Goal: Task Accomplishment & Management: Complete application form

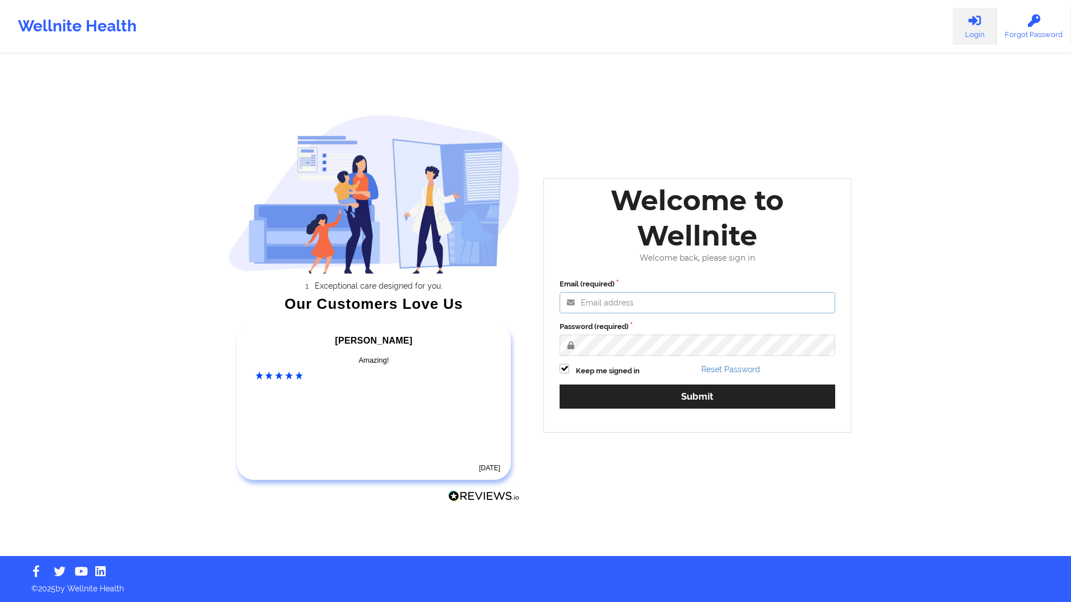
click at [606, 303] on input "Email (required)" at bounding box center [698, 302] width 276 height 21
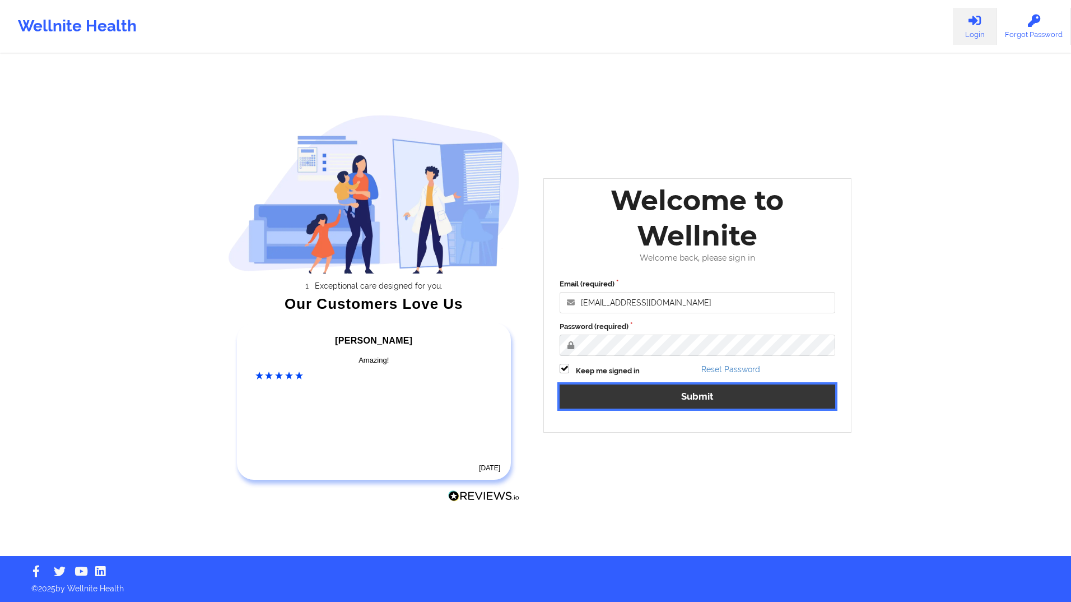
click at [638, 392] on button "Submit" at bounding box center [698, 396] width 276 height 24
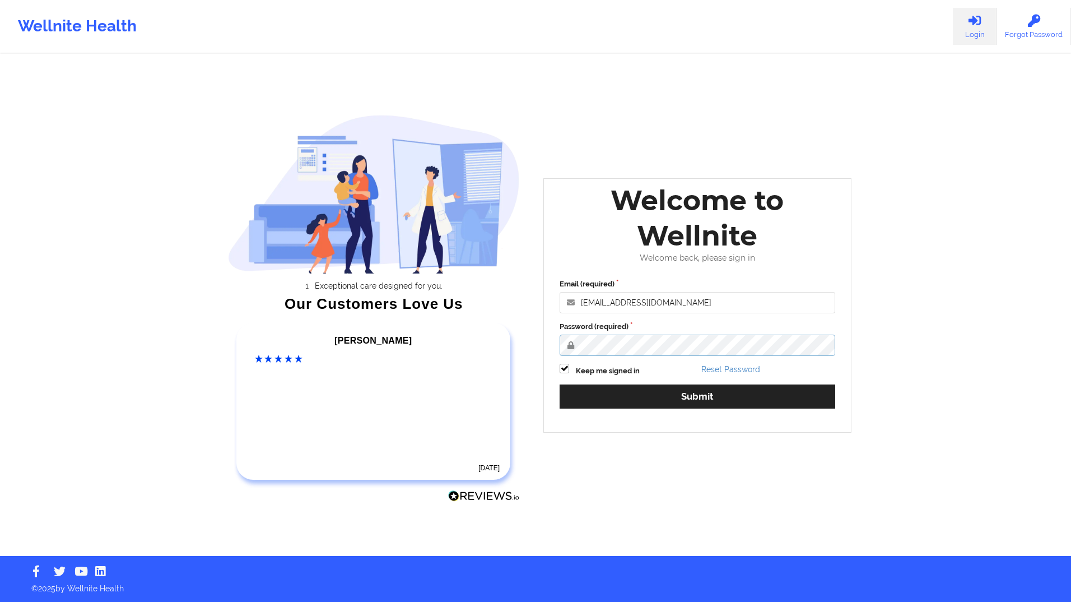
click at [354, 319] on div "Exceptional care designed for you. Our Customers Love Us [PERSON_NAME] C Amazin…" at bounding box center [535, 278] width 647 height 556
click at [477, 337] on div "Exceptional care designed for you. Our Customers Love Us [PERSON_NAME] C Amazin…" at bounding box center [535, 278] width 647 height 556
click at [560, 384] on button "Submit" at bounding box center [698, 396] width 276 height 24
click at [322, 312] on div "Exceptional care designed for you. Our Customers Love Us [PERSON_NAME] C Amazin…" at bounding box center [535, 278] width 647 height 556
click at [560, 384] on button "Submit" at bounding box center [698, 396] width 276 height 24
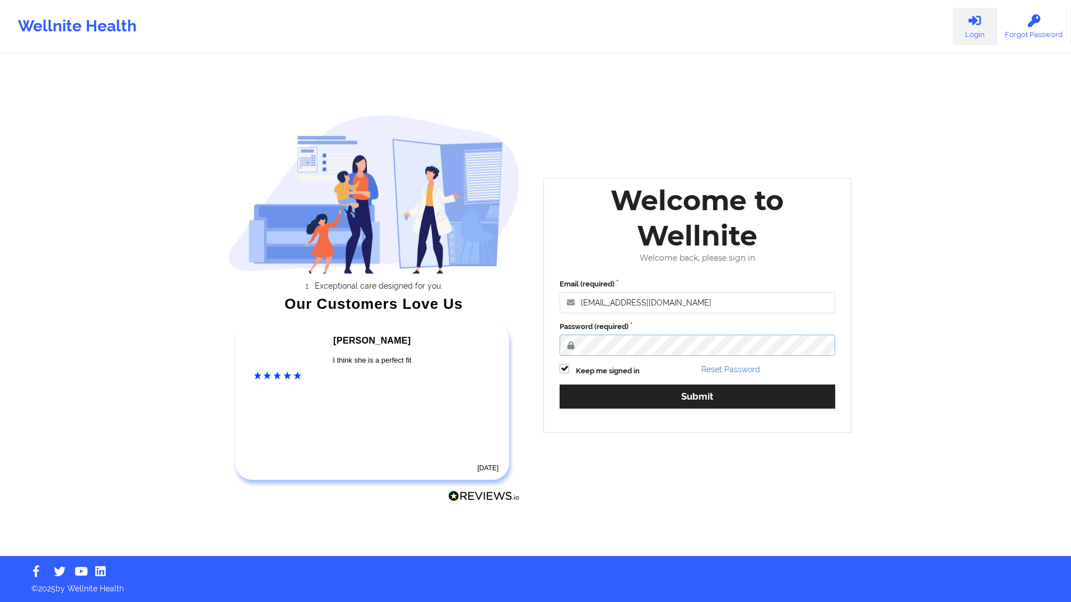
click at [560, 384] on button "Submit" at bounding box center [698, 396] width 276 height 24
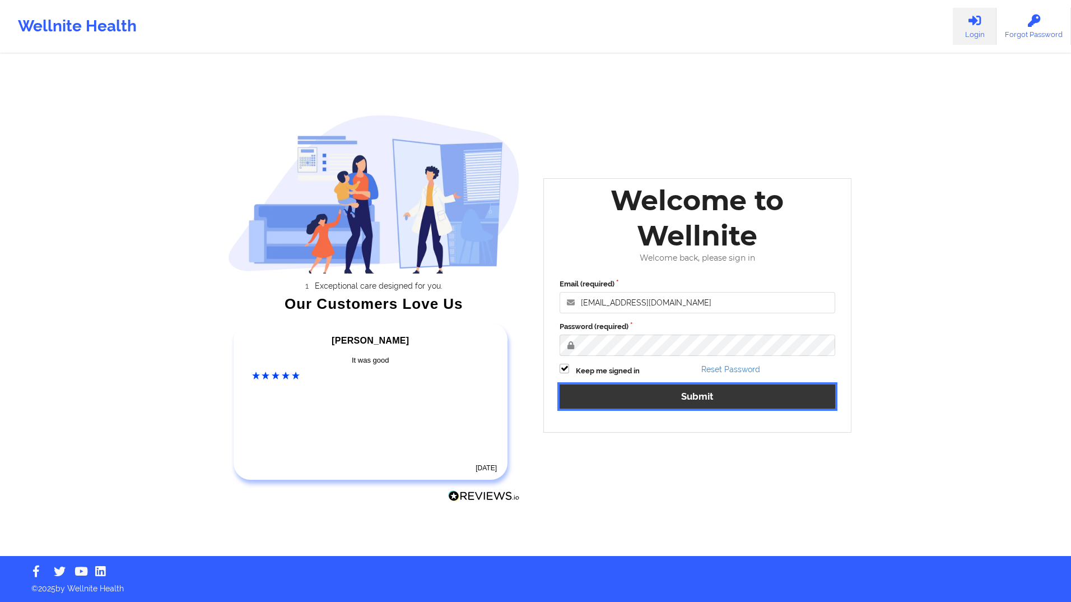
click at [695, 394] on button "Submit" at bounding box center [698, 396] width 276 height 24
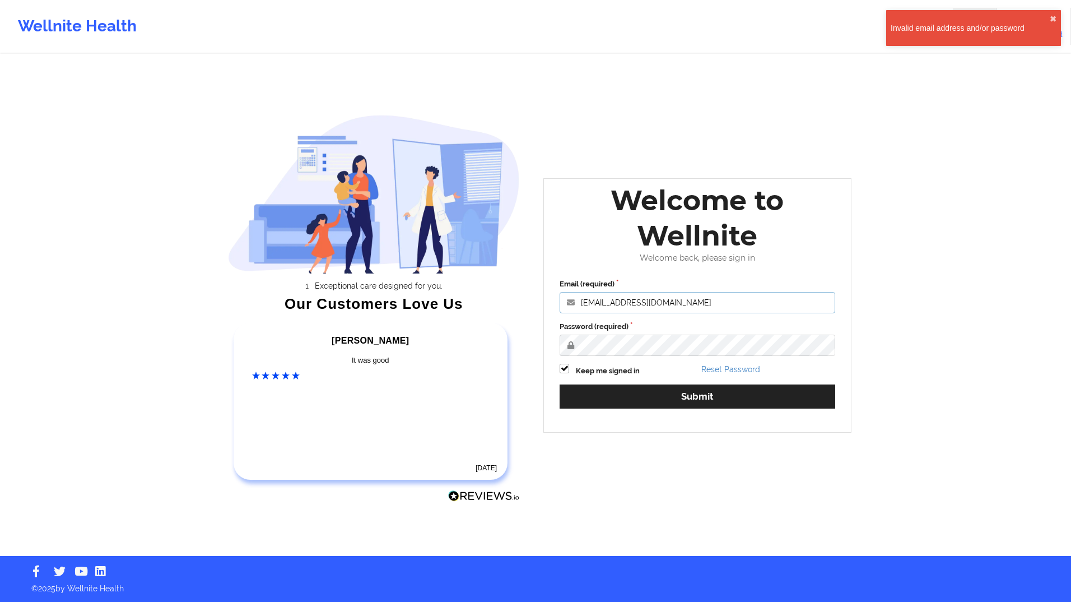
drag, startPoint x: 681, startPoint y: 301, endPoint x: 662, endPoint y: 300, distance: 19.1
click at [662, 300] on input "[EMAIL_ADDRESS][DOMAIN_NAME]" at bounding box center [698, 302] width 276 height 21
click at [685, 299] on input "[EMAIL_ADDRESS][DOMAIN_NAME]" at bounding box center [698, 302] width 276 height 21
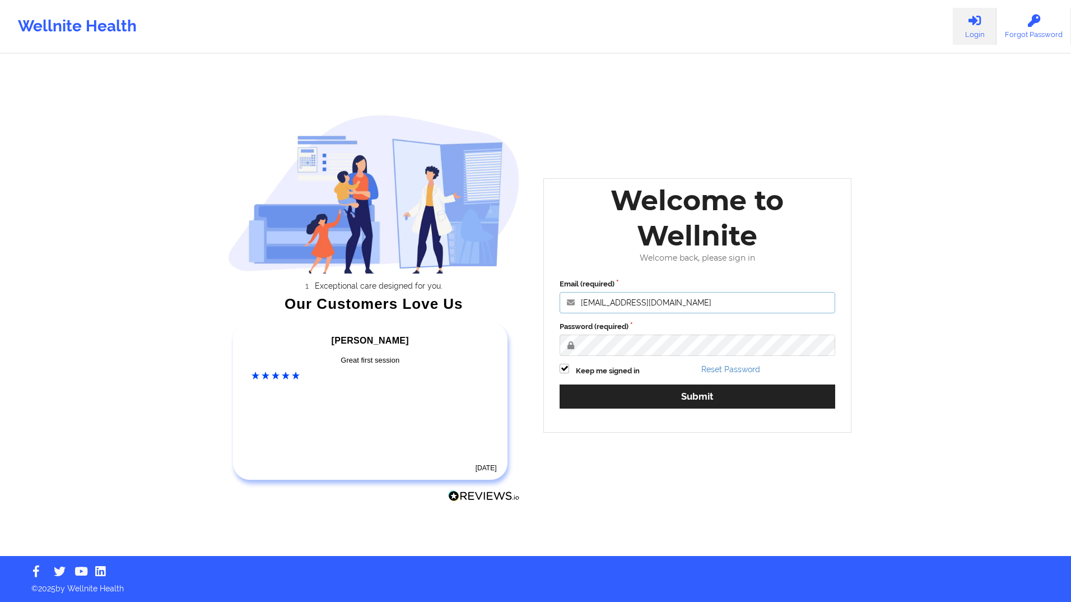
click at [685, 300] on input "[EMAIL_ADDRESS][DOMAIN_NAME]" at bounding box center [698, 302] width 276 height 21
click at [613, 300] on input "[EMAIL_ADDRESS][DOMAIN_NAME]" at bounding box center [698, 302] width 276 height 21
click at [560, 384] on button "Submit" at bounding box center [698, 396] width 276 height 24
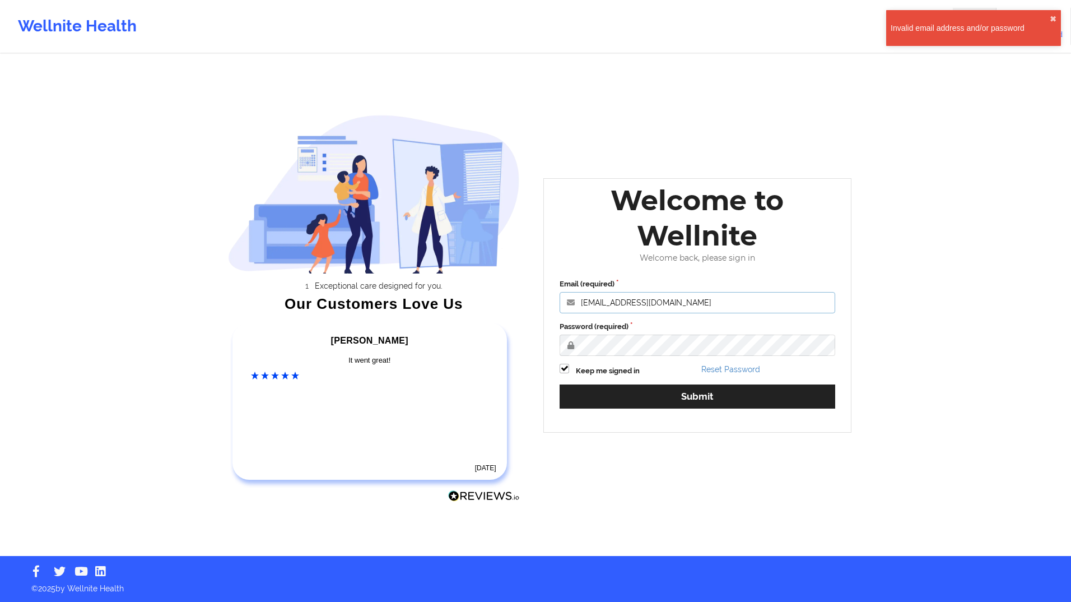
drag, startPoint x: 680, startPoint y: 301, endPoint x: 415, endPoint y: 282, distance: 266.3
click at [416, 293] on div "Exceptional care designed for you. Our Customers Love Us [PERSON_NAME] C Amazin…" at bounding box center [535, 278] width 647 height 556
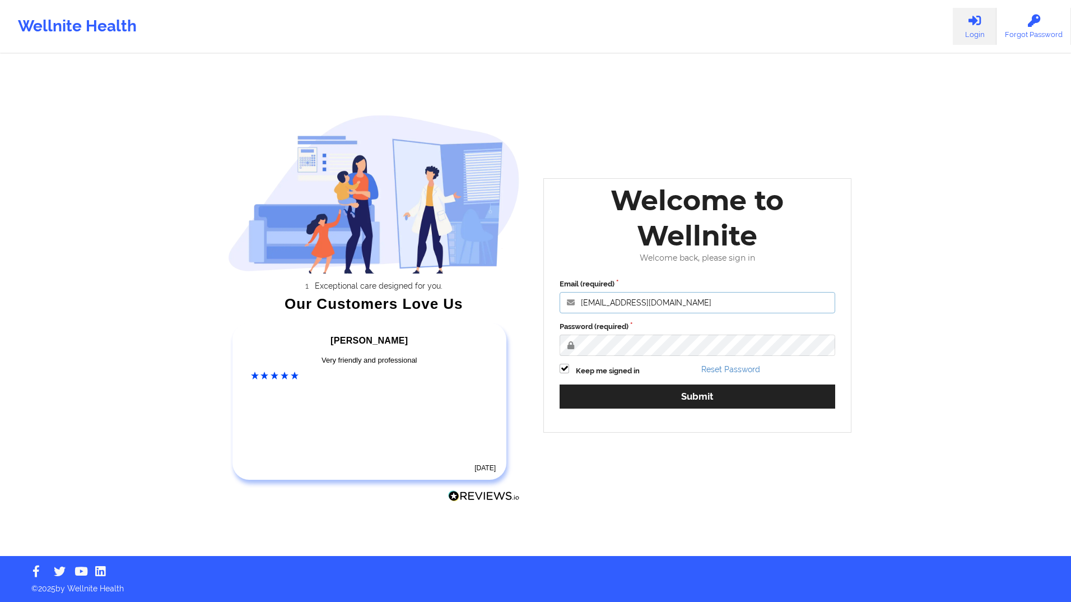
type input "[EMAIL_ADDRESS][DOMAIN_NAME]"
click at [471, 333] on div "Exceptional care designed for you. Our Customers Love Us [PERSON_NAME] C Amazin…" at bounding box center [535, 278] width 647 height 556
click at [560, 335] on div at bounding box center [698, 345] width 276 height 21
click at [560, 384] on button "Submit" at bounding box center [698, 396] width 276 height 24
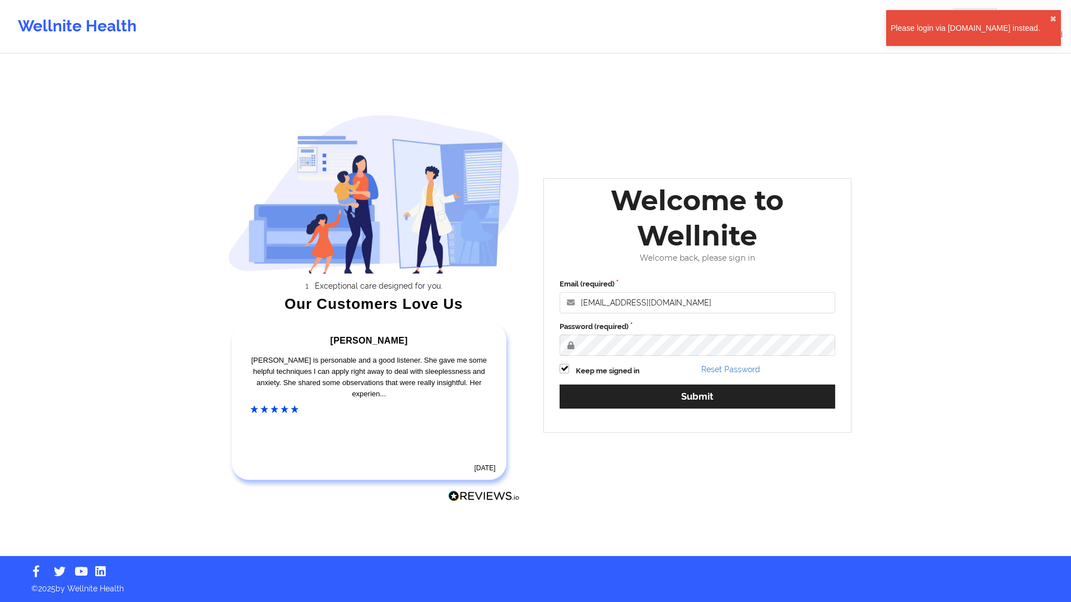
click at [969, 37] on div "Please login via [DOMAIN_NAME] instead. ✖︎" at bounding box center [973, 28] width 175 height 36
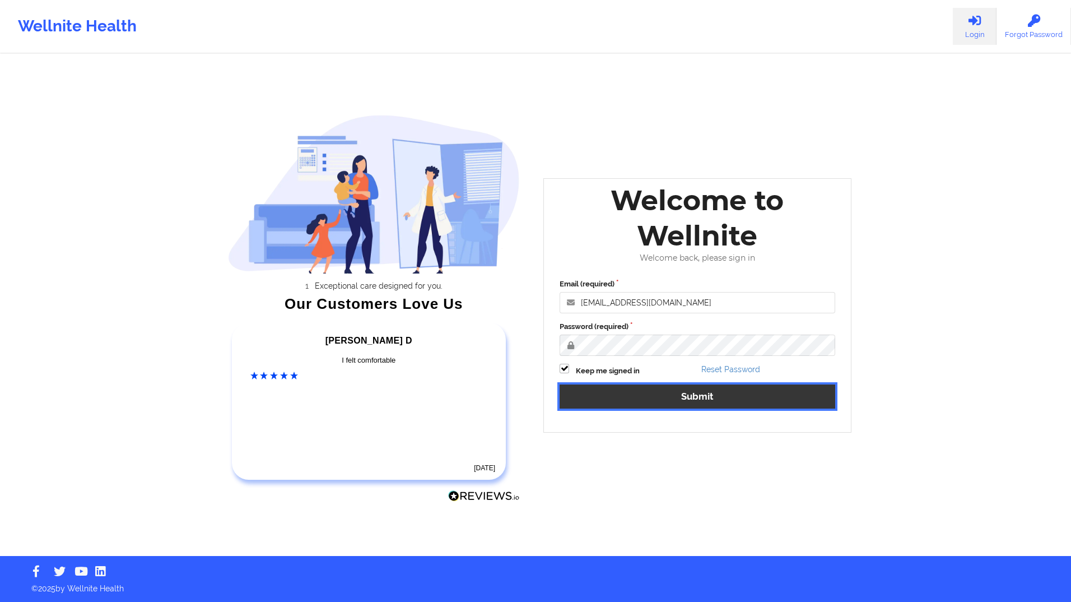
click at [649, 391] on button "Submit" at bounding box center [698, 396] width 276 height 24
